Goal: Information Seeking & Learning: Learn about a topic

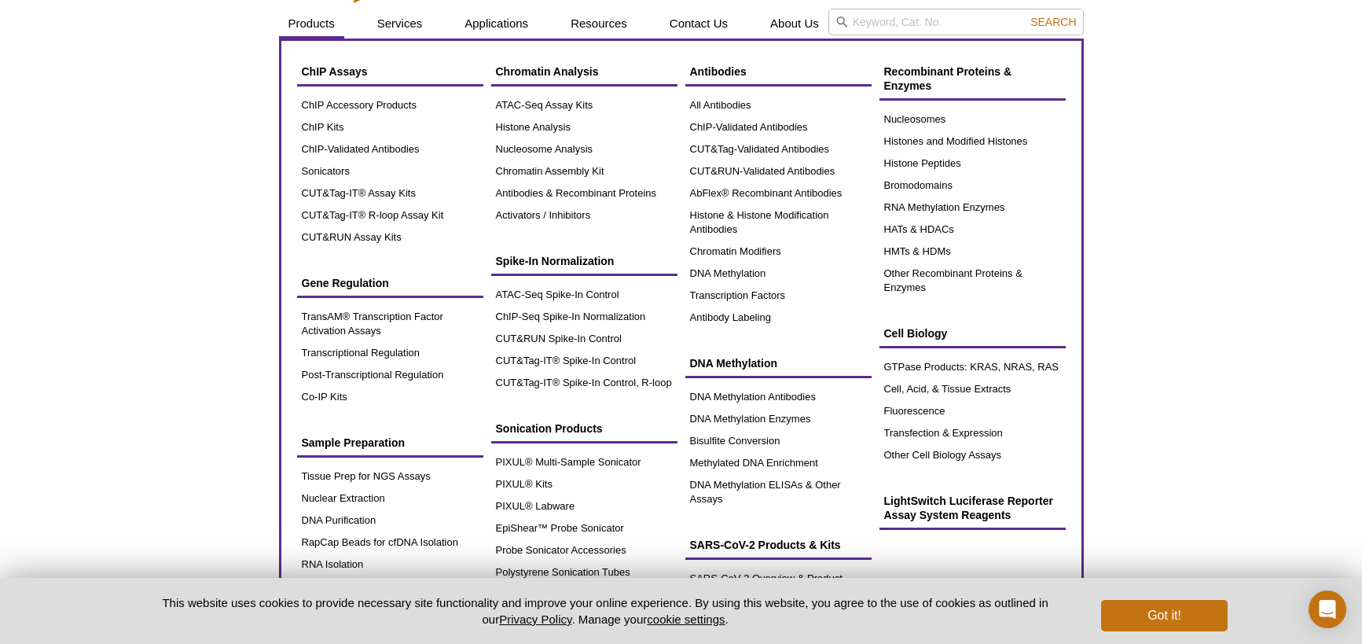
scroll to position [82, 0]
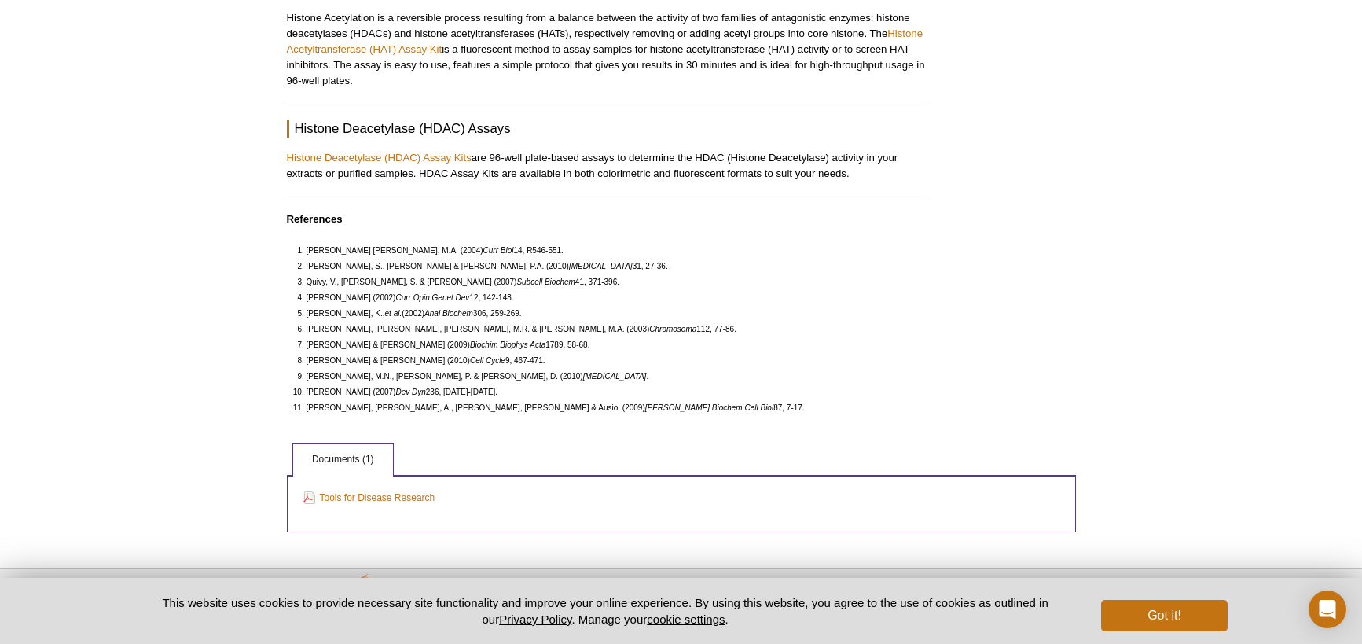
scroll to position [2566, 0]
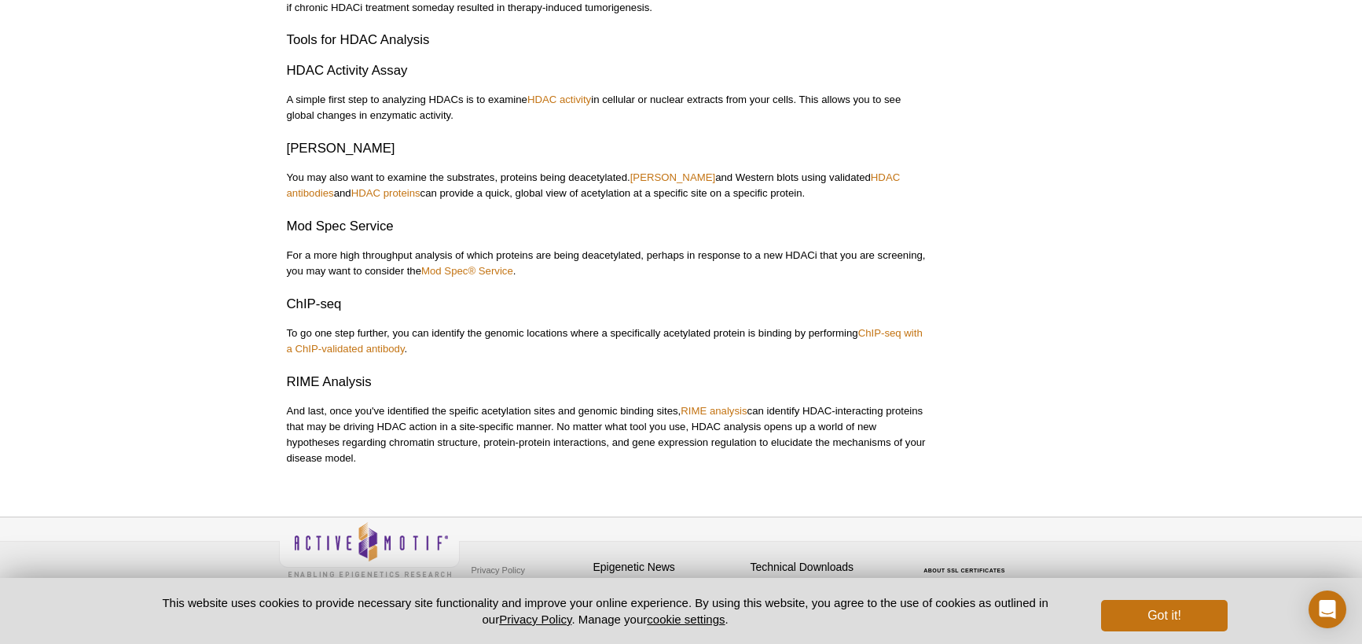
scroll to position [1121, 0]
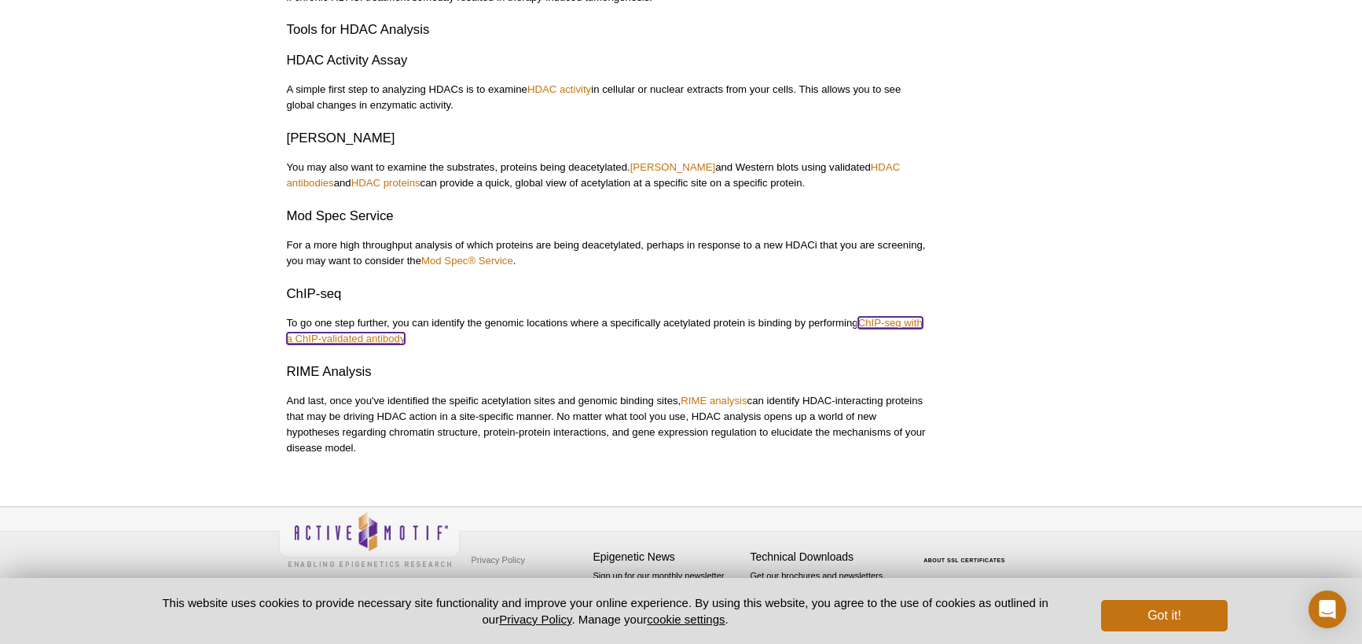
click at [894, 319] on link "ChIP-seq with a ChIP-validated antibody" at bounding box center [605, 331] width 636 height 28
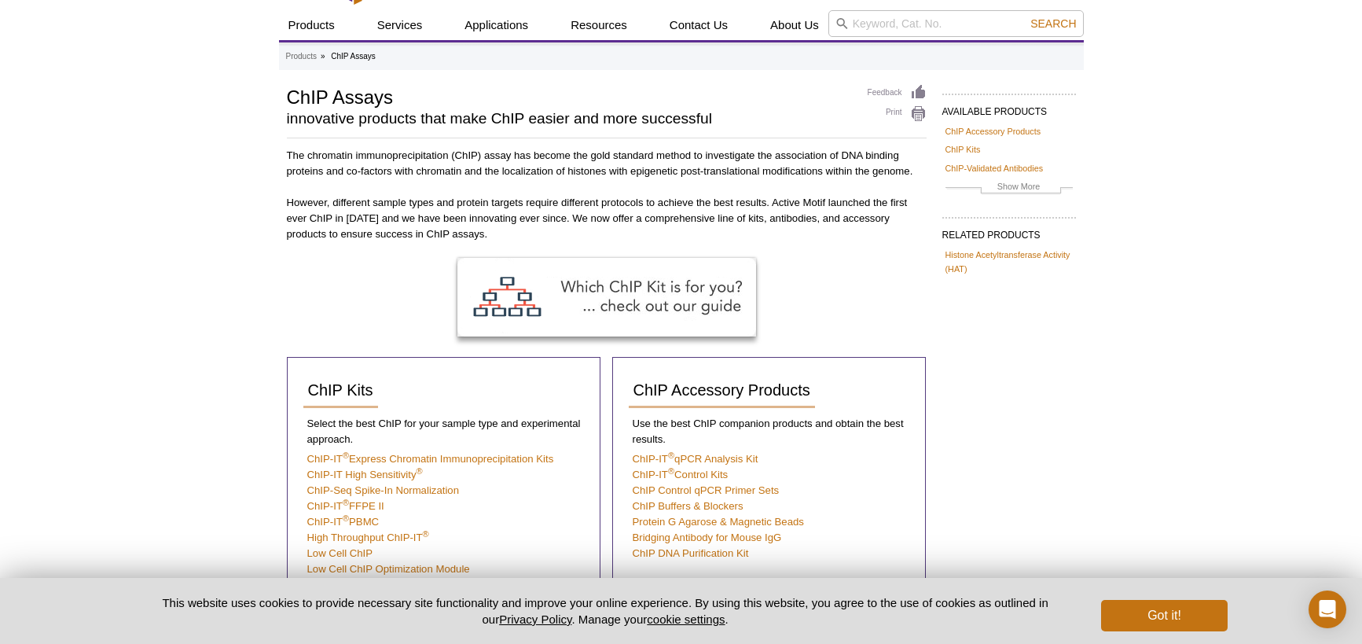
scroll to position [123, 0]
